Goal: Find specific page/section: Find specific page/section

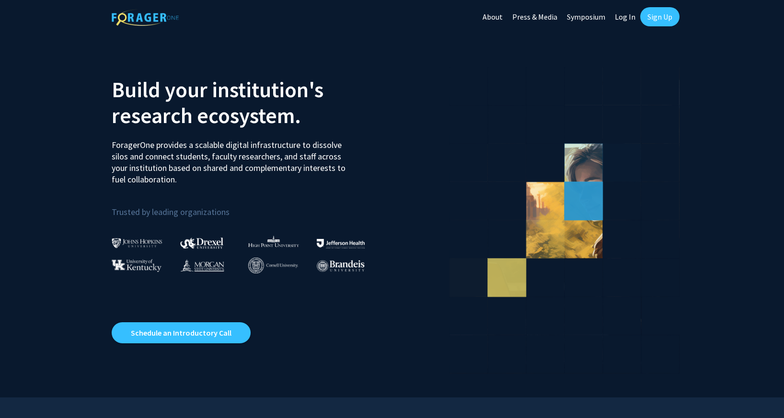
click at [626, 17] on link "Log In" at bounding box center [625, 17] width 30 height 34
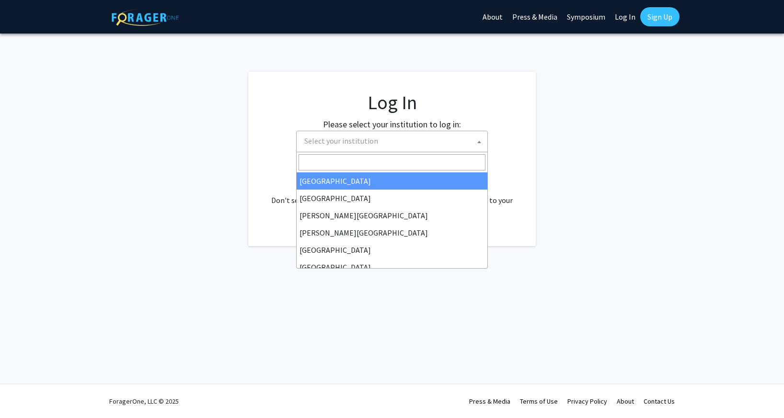
click at [369, 140] on span "Select your institution" at bounding box center [341, 141] width 74 height 10
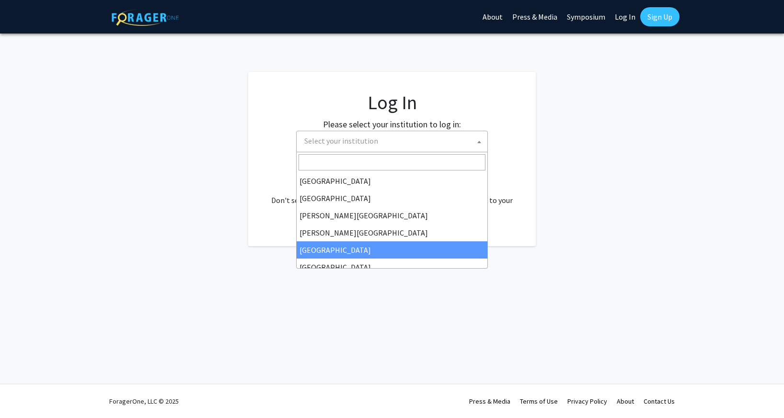
select select "6"
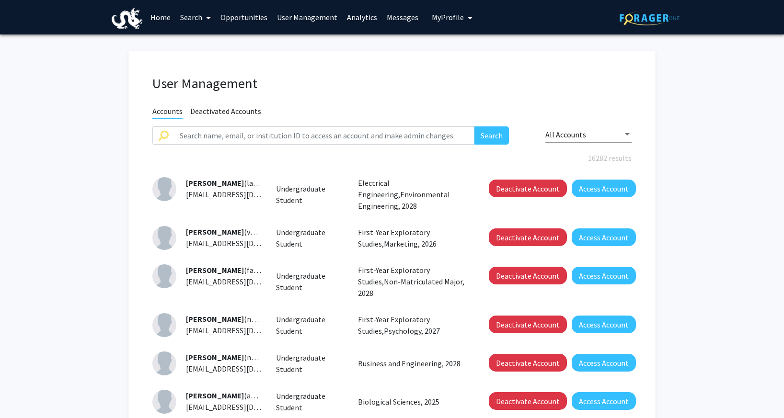
scroll to position [2, 0]
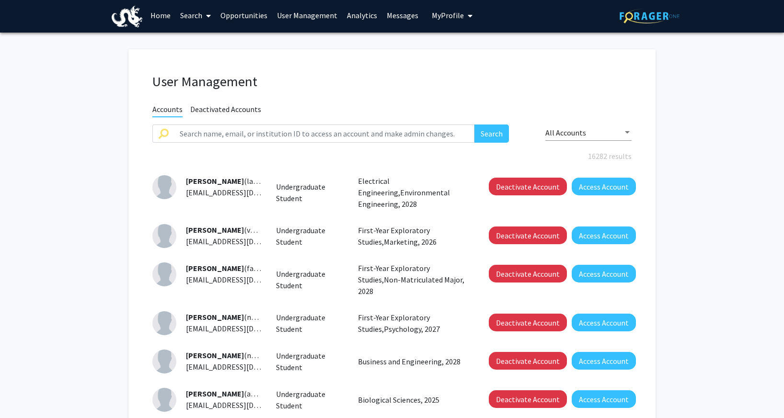
click at [245, 113] on span "Deactivated Accounts" at bounding box center [225, 110] width 71 height 12
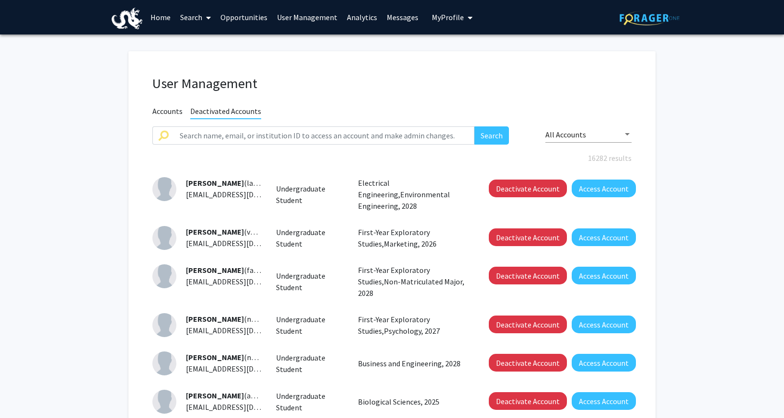
scroll to position [0, 0]
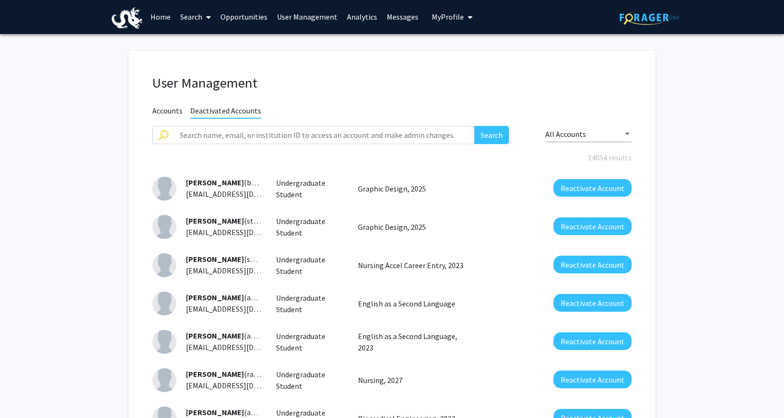
click at [179, 111] on span "Accounts" at bounding box center [167, 112] width 30 height 12
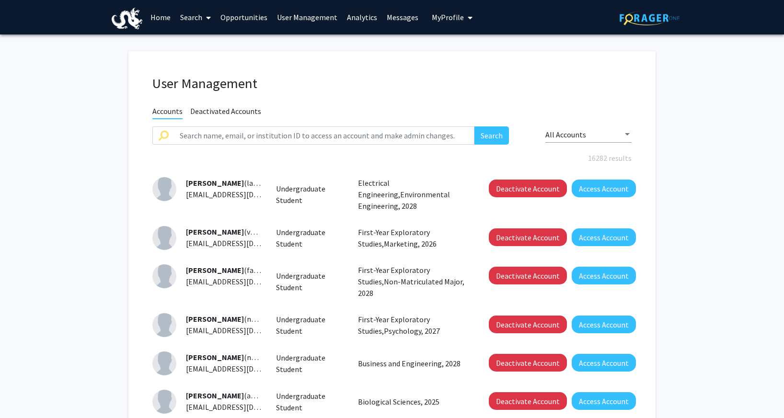
scroll to position [1, 0]
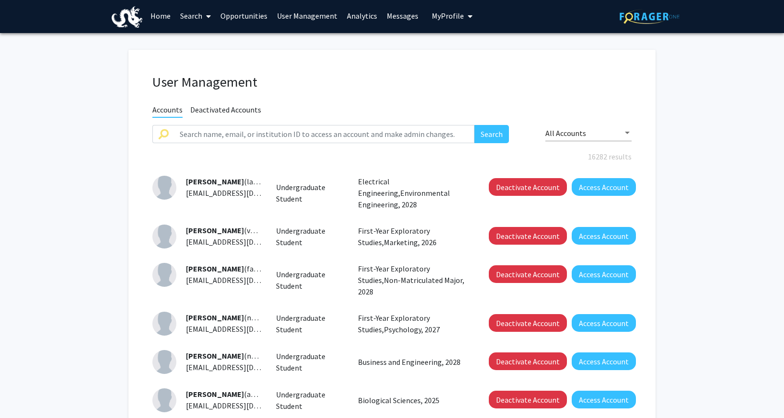
click at [317, 17] on link "User Management" at bounding box center [307, 16] width 70 height 34
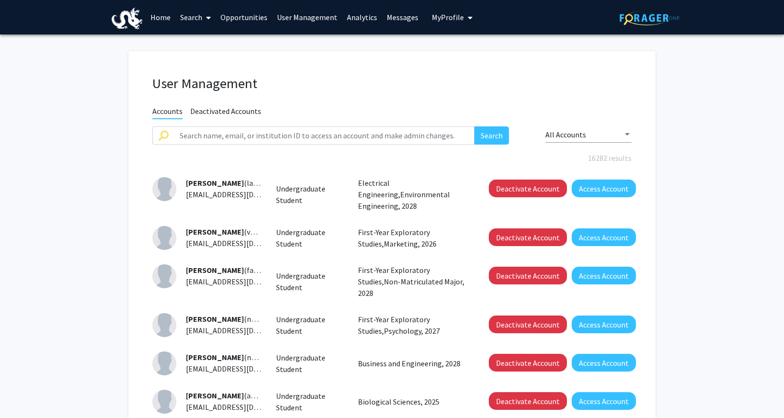
click at [627, 135] on div at bounding box center [627, 134] width 5 height 2
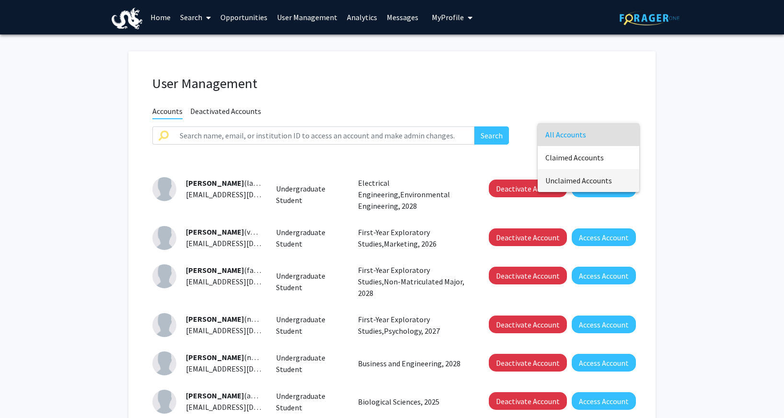
click at [608, 179] on span "Unclaimed Accounts" at bounding box center [588, 180] width 86 height 23
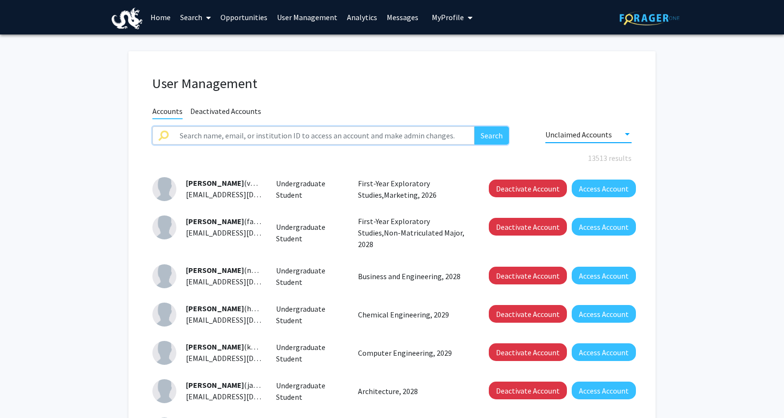
click at [373, 137] on input "text" at bounding box center [324, 135] width 300 height 18
type input "gannon"
click at [474, 126] on button "Search" at bounding box center [491, 135] width 34 height 18
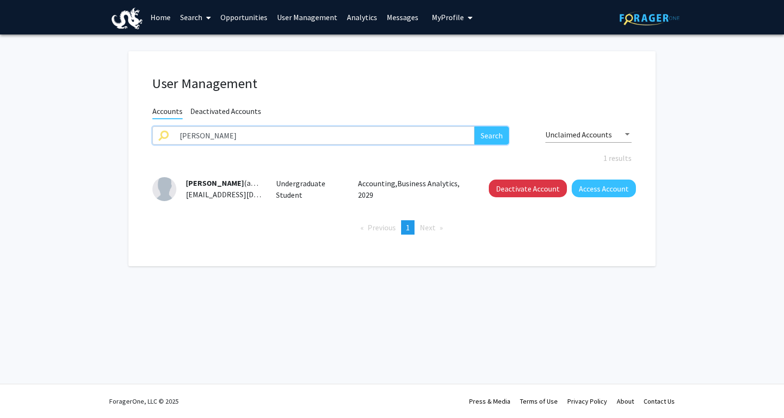
click at [355, 137] on input "gannon" at bounding box center [324, 135] width 300 height 18
click at [467, 19] on icon "My profile dropdown to access profile and logout" at bounding box center [469, 18] width 5 height 8
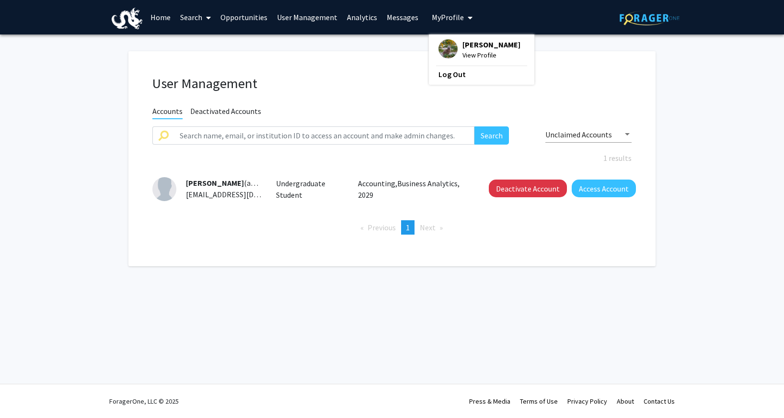
click at [632, 21] on img at bounding box center [649, 18] width 60 height 15
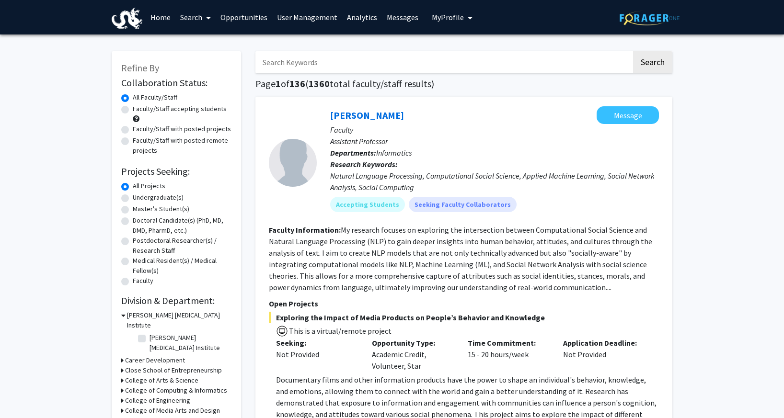
click at [208, 16] on icon at bounding box center [208, 18] width 5 height 8
click at [203, 45] on span "Faculty/Staff" at bounding box center [210, 43] width 70 height 19
click at [329, 62] on input "Search Keywords" at bounding box center [443, 62] width 376 height 22
click at [633, 51] on button "Search" at bounding box center [652, 62] width 39 height 22
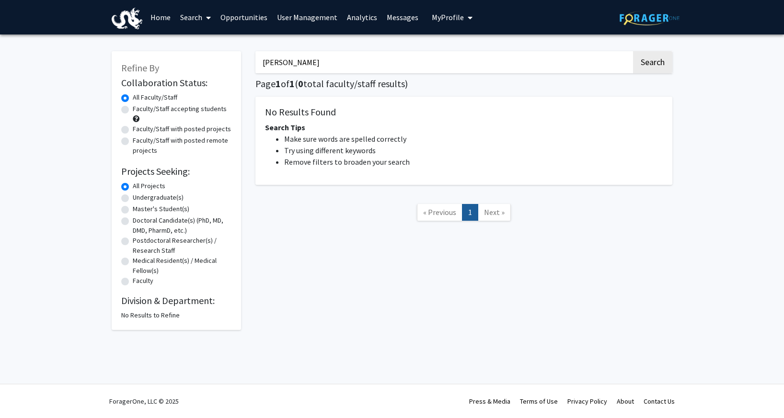
click at [633, 51] on button "Search" at bounding box center [652, 62] width 39 height 22
type input "gan"
click at [633, 51] on button "Search" at bounding box center [652, 62] width 39 height 22
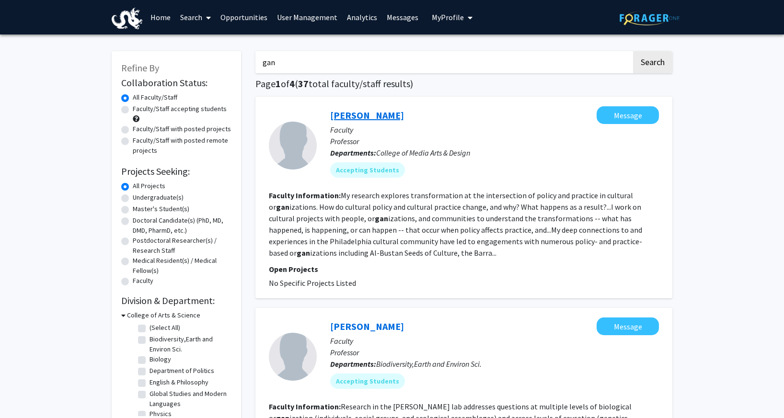
scroll to position [2, 0]
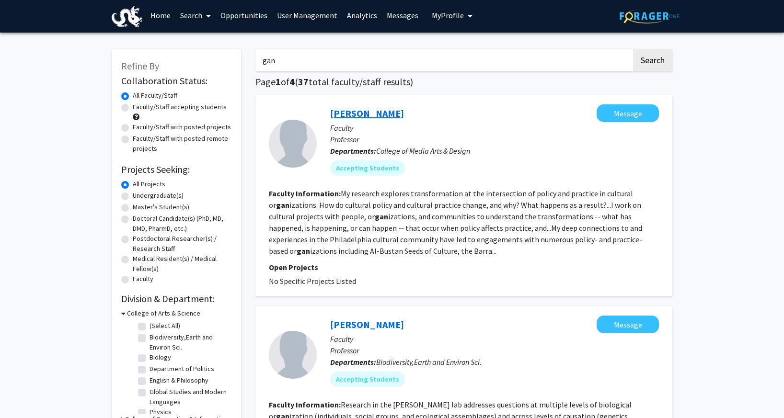
click at [373, 116] on link "Julie Goodman" at bounding box center [367, 113] width 74 height 12
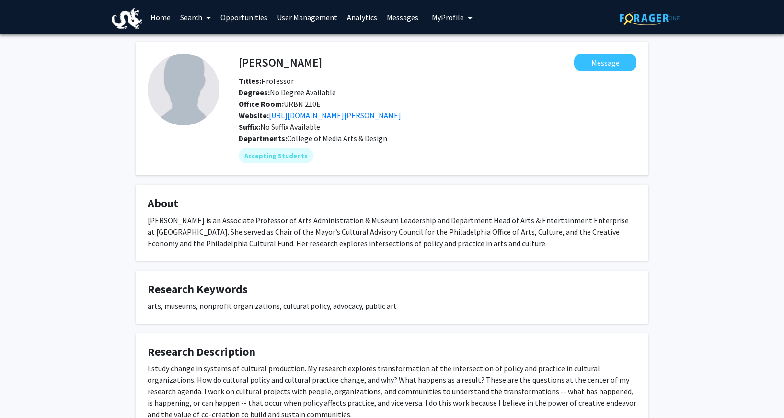
click at [467, 19] on icon "My profile dropdown to access profile and logout" at bounding box center [469, 18] width 5 height 8
click at [479, 57] on span "View Profile" at bounding box center [491, 55] width 58 height 11
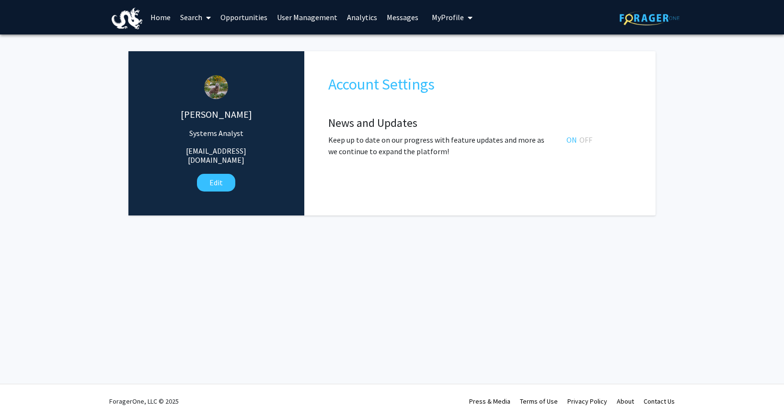
click at [302, 15] on link "User Management" at bounding box center [307, 17] width 70 height 34
